Goal: Task Accomplishment & Management: Manage account settings

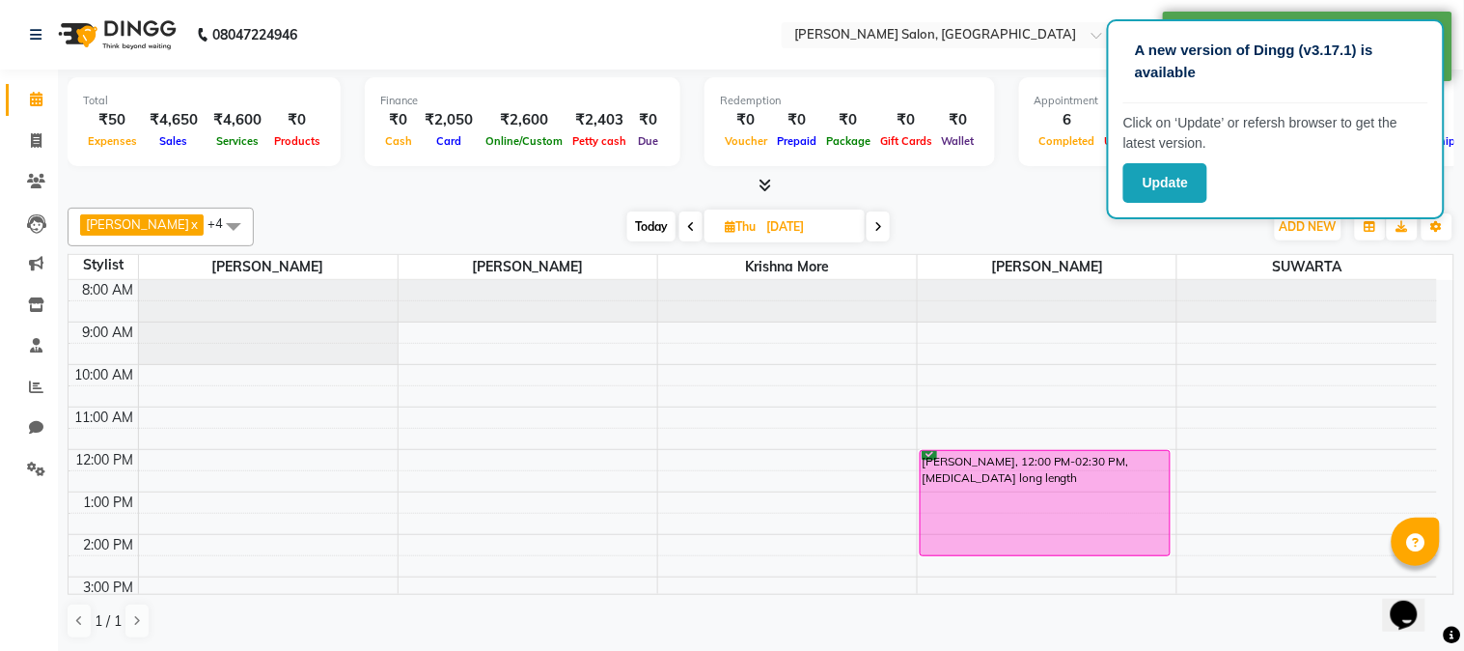
click at [768, 184] on icon at bounding box center [765, 185] width 13 height 14
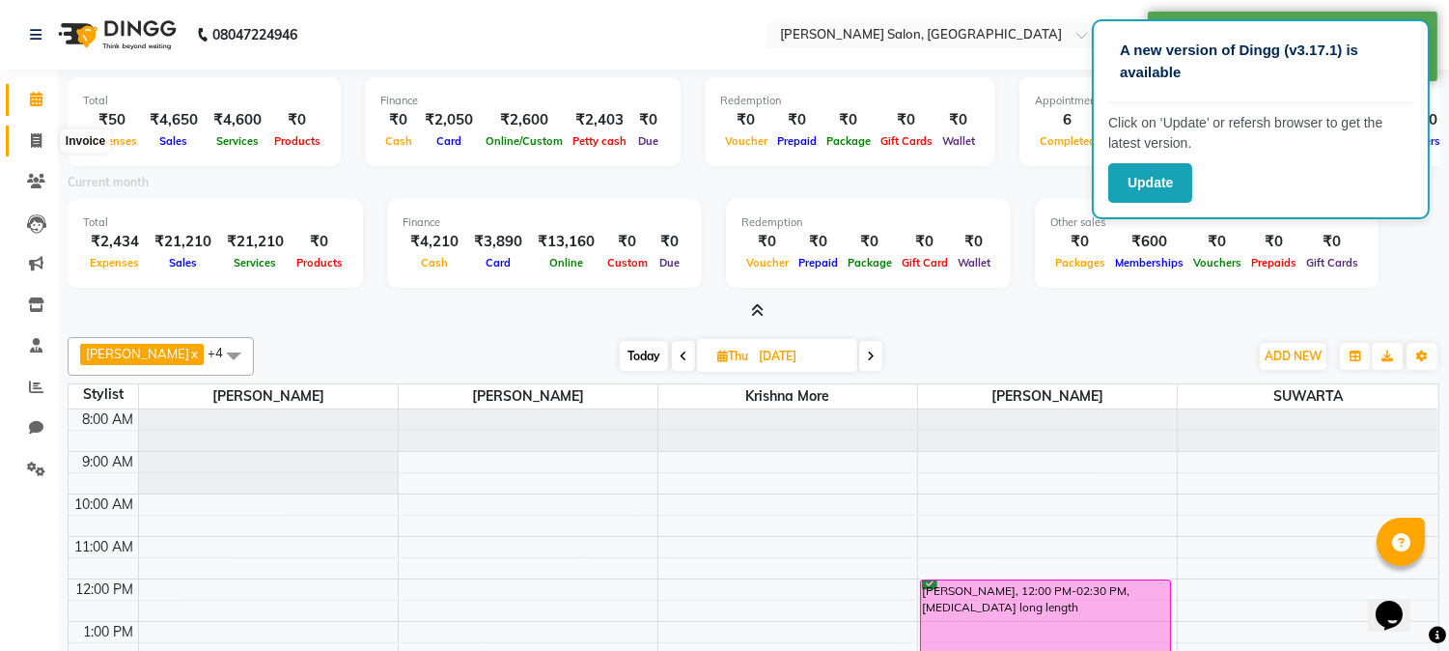
click at [33, 139] on icon at bounding box center [36, 140] width 11 height 14
select select "7331"
select select "service"
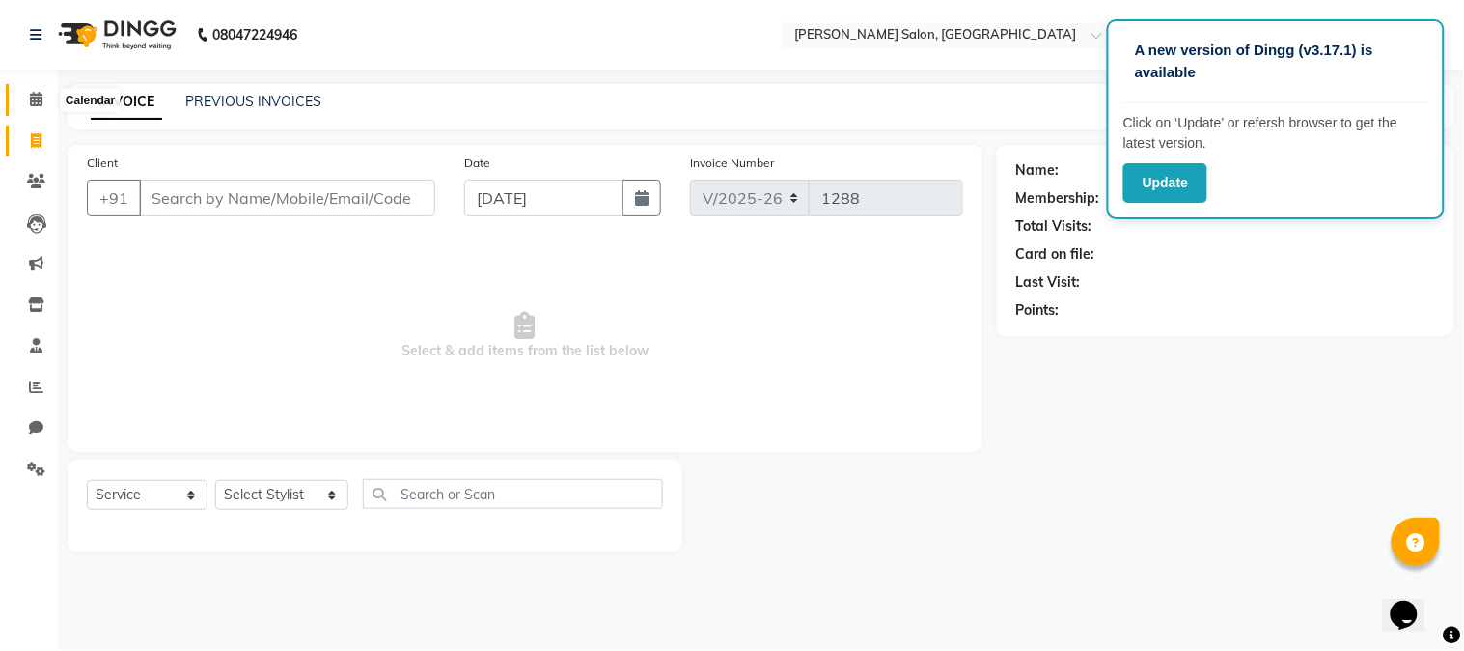
click at [35, 106] on icon at bounding box center [36, 99] width 13 height 14
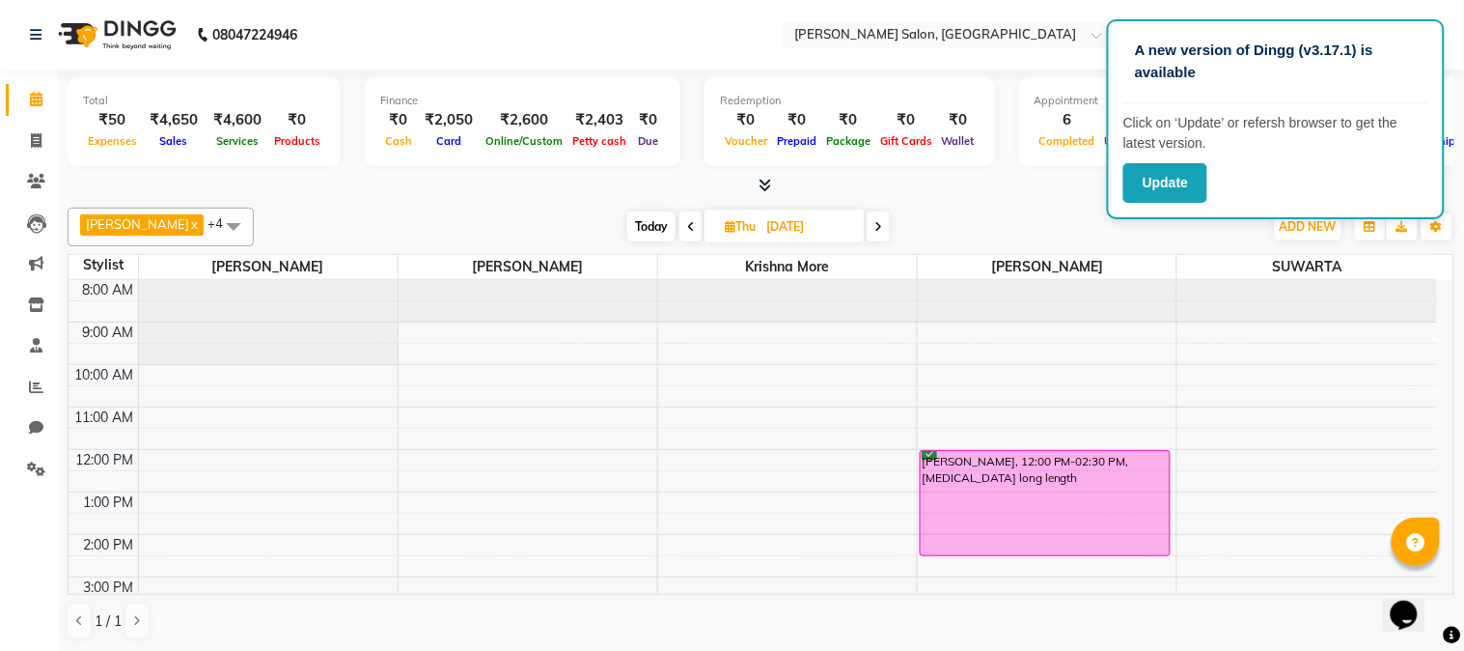
click at [1048, 208] on div "[PERSON_NAME] x [DEMOGRAPHIC_DATA] more x [PERSON_NAME] x [PERSON_NAME] x SUWAR…" at bounding box center [761, 227] width 1387 height 39
click at [978, 42] on input "text" at bounding box center [932, 36] width 280 height 19
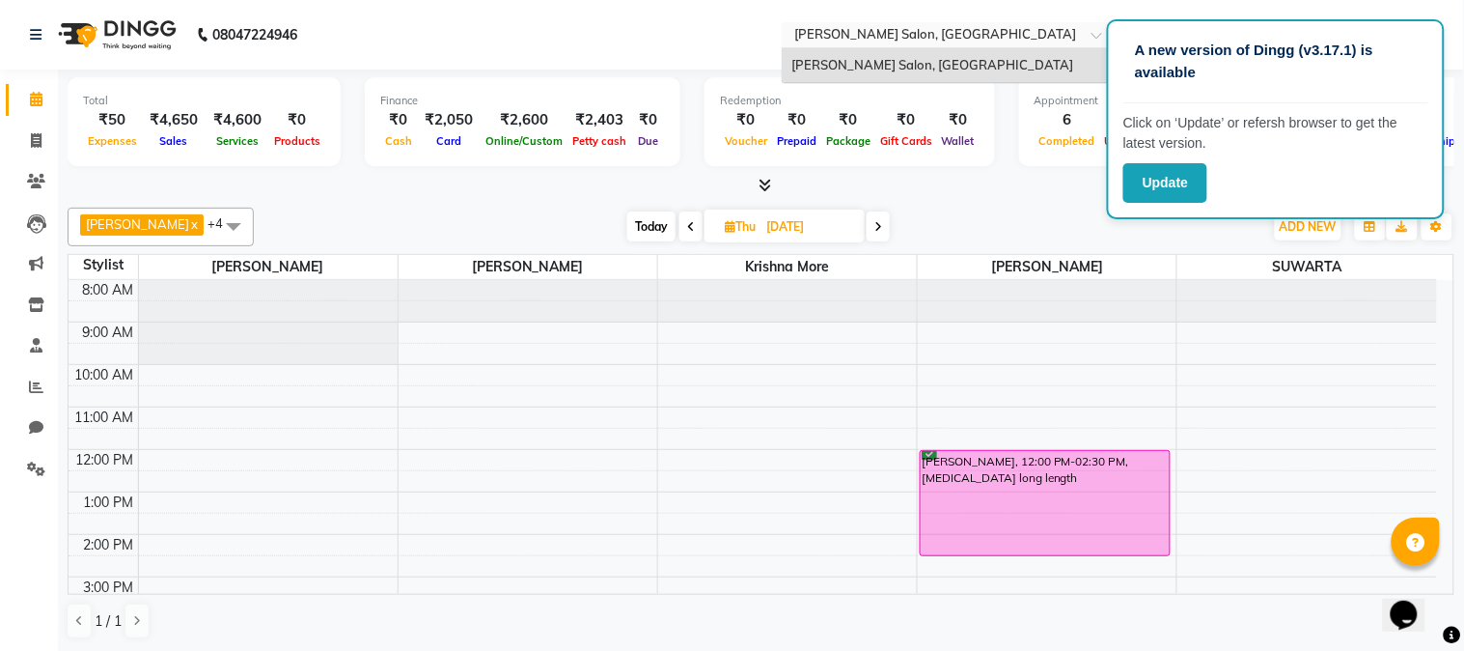
click at [978, 42] on input "text" at bounding box center [932, 36] width 280 height 19
click at [987, 27] on input "text" at bounding box center [932, 36] width 280 height 19
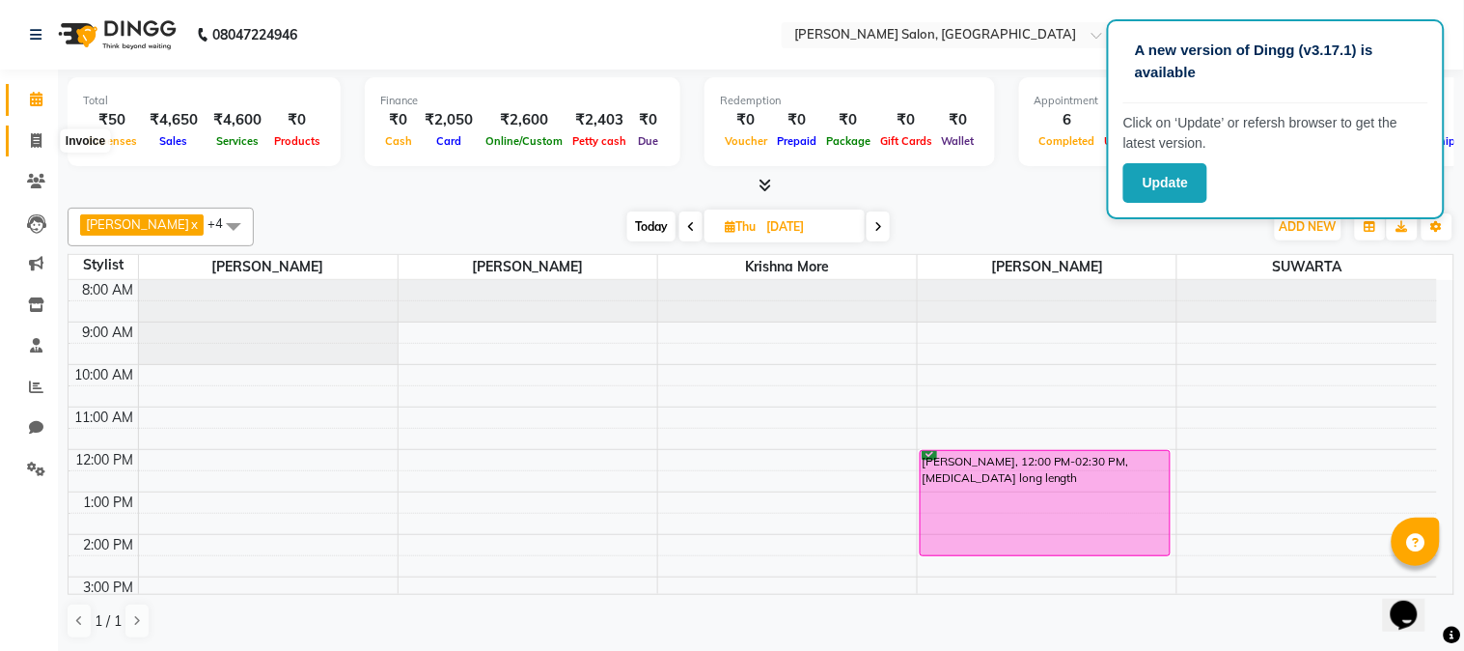
click at [26, 140] on span at bounding box center [36, 141] width 34 height 22
select select "7331"
select select "service"
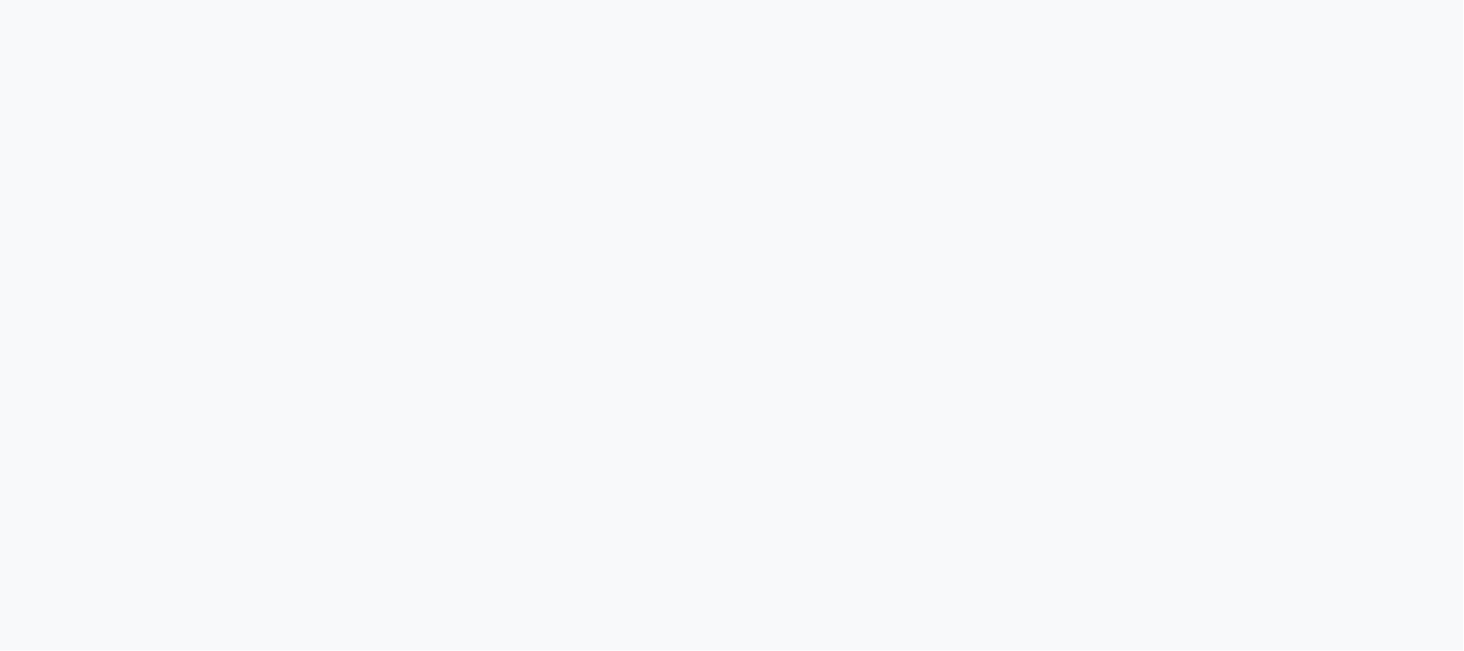
select select "7331"
select select "service"
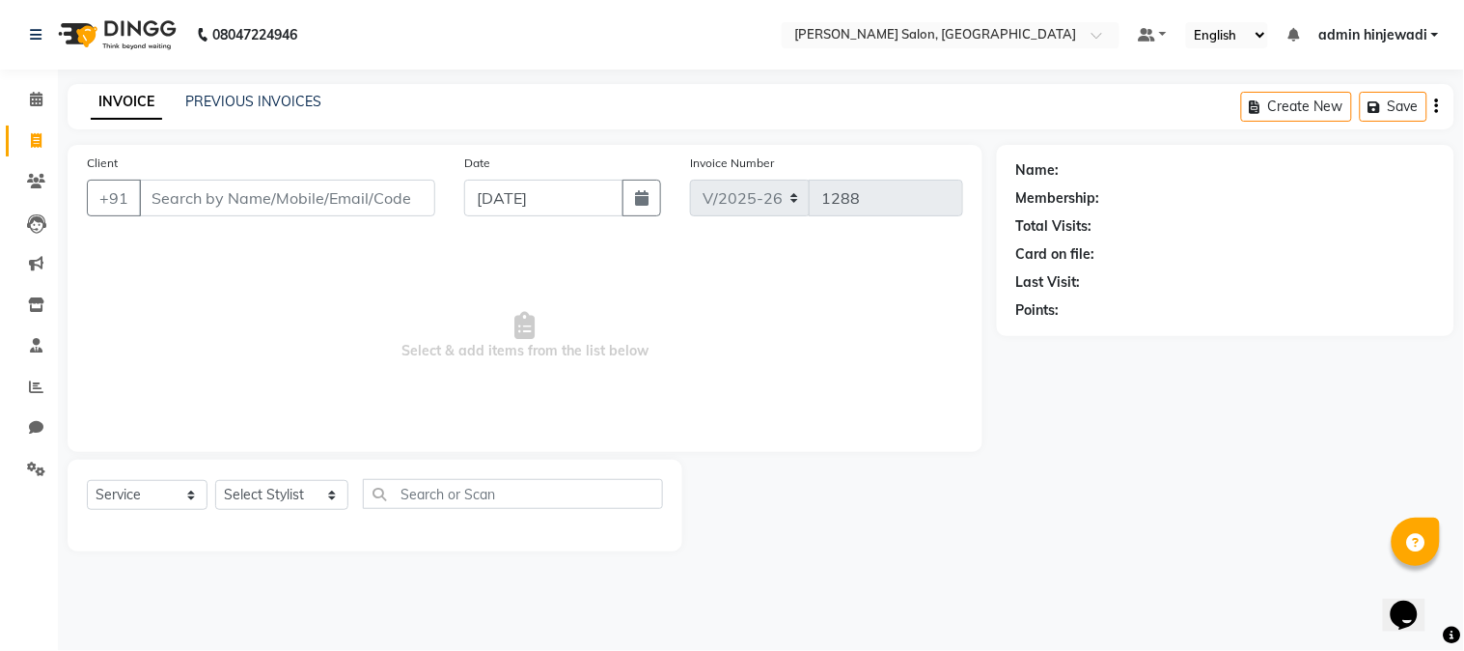
click at [1379, 34] on span "admin hinjewadi" at bounding box center [1373, 35] width 109 height 20
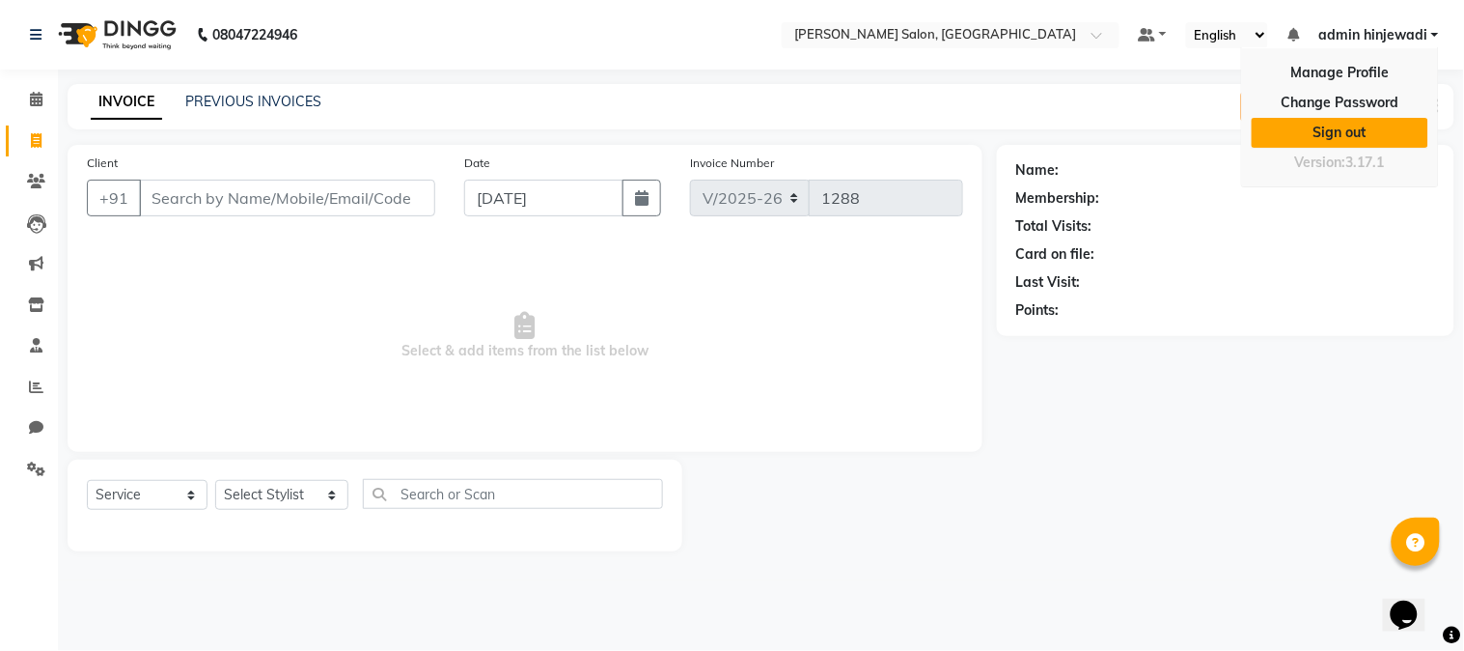
click at [1372, 138] on link "Sign out" at bounding box center [1340, 133] width 177 height 30
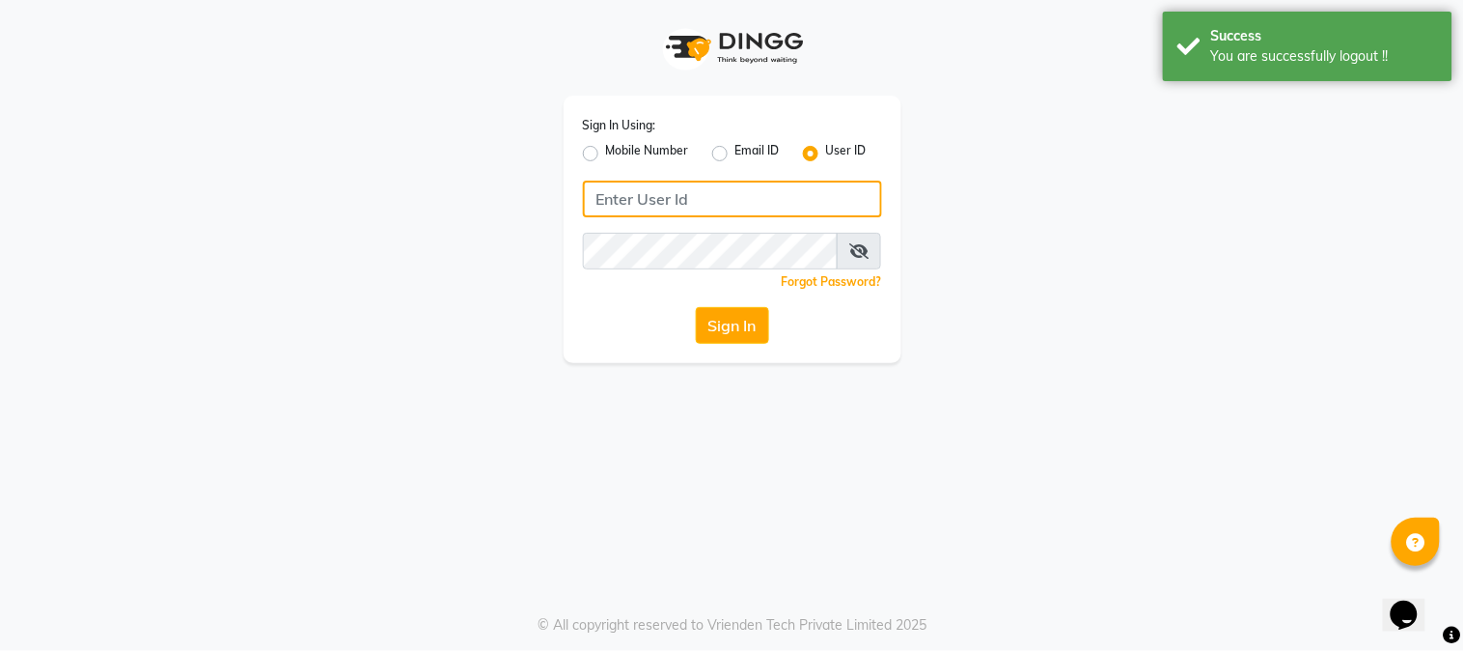
type input "9145515199"
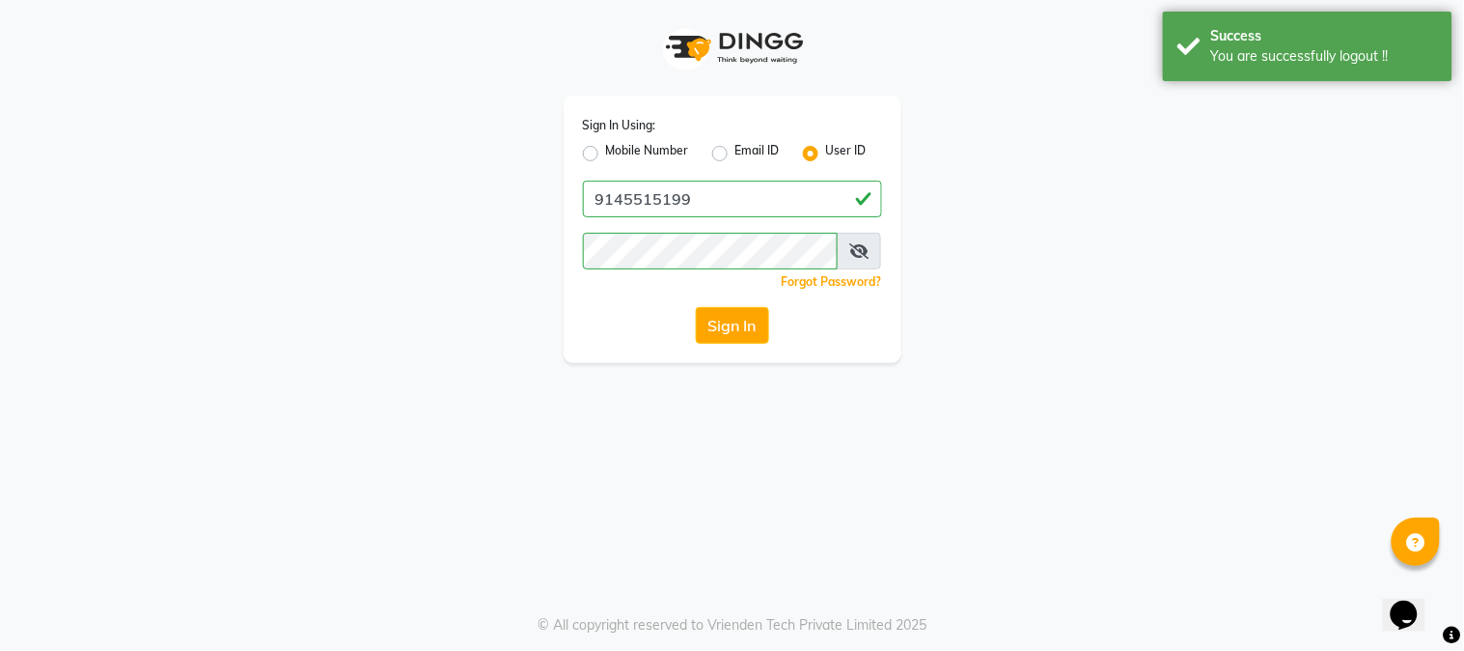
click at [606, 152] on label "Mobile Number" at bounding box center [647, 153] width 83 height 23
click at [606, 152] on input "Mobile Number" at bounding box center [612, 148] width 13 height 13
radio input "true"
radio input "false"
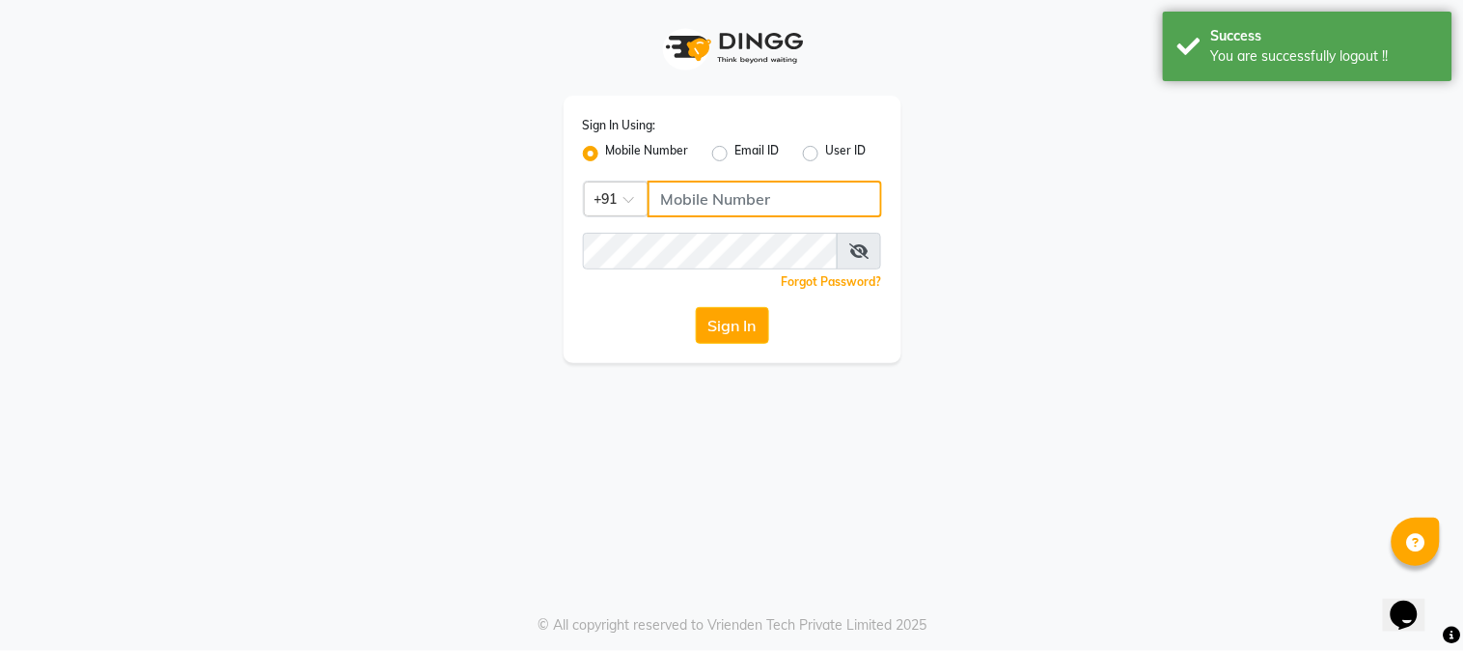
click at [717, 207] on input "Username" at bounding box center [765, 199] width 235 height 37
type input "9145515199"
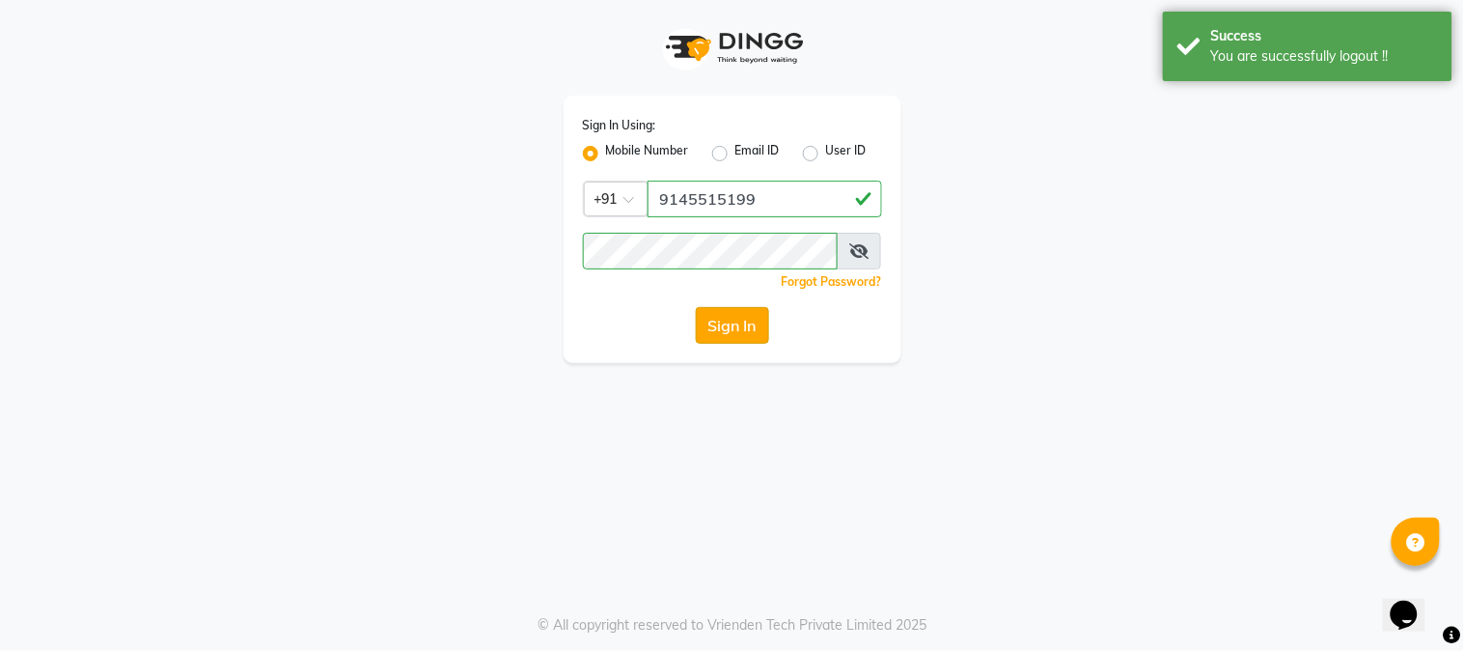
click at [745, 307] on button "Sign In" at bounding box center [732, 325] width 73 height 37
